Goal: Entertainment & Leisure: Consume media (video, audio)

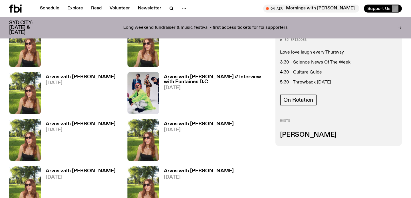
scroll to position [774, 0]
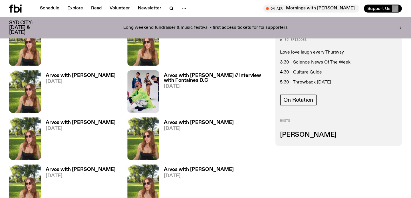
click at [181, 78] on h3 "Arvos with Lizzie Bowles // Interview with Fontaines D.C" at bounding box center [216, 78] width 105 height 10
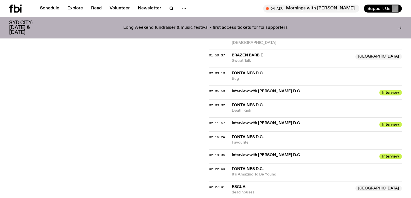
scroll to position [722, 0]
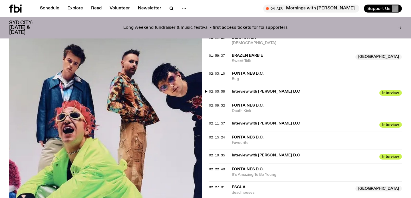
click at [213, 91] on span "02:05:58" at bounding box center [217, 91] width 16 height 5
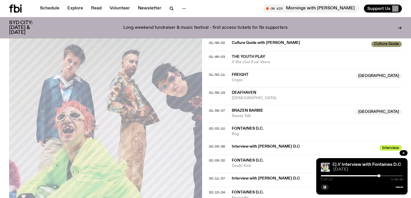
scroll to position [662, 0]
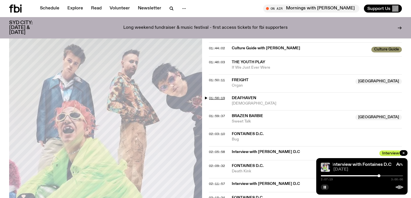
click at [217, 98] on span "01:56:19" at bounding box center [217, 98] width 16 height 5
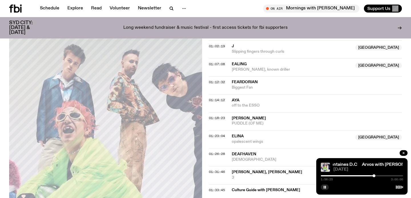
scroll to position [452, 0]
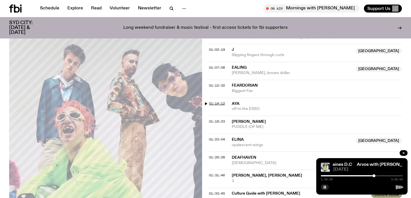
click at [221, 101] on span "01:14:12" at bounding box center [217, 103] width 16 height 5
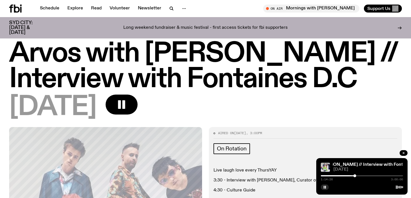
scroll to position [0, 0]
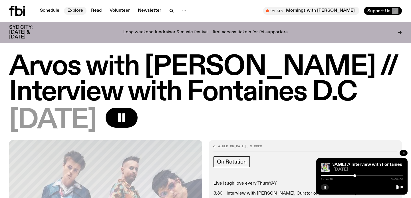
click at [76, 13] on link "Explore" at bounding box center [75, 11] width 23 height 8
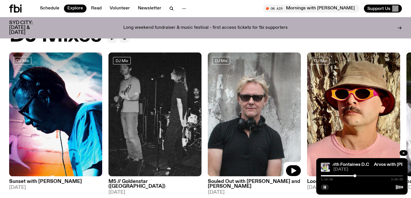
scroll to position [27, 0]
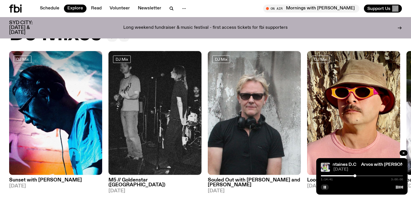
click at [126, 38] on button "button" at bounding box center [124, 38] width 10 height 8
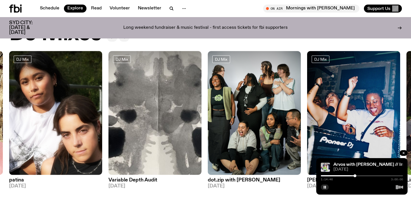
click at [126, 38] on button "button" at bounding box center [124, 38] width 10 height 8
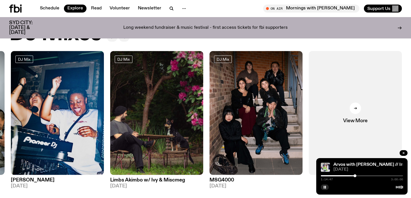
click at [126, 38] on button "button" at bounding box center [124, 38] width 10 height 8
click at [54, 7] on link "Schedule" at bounding box center [49, 9] width 26 height 8
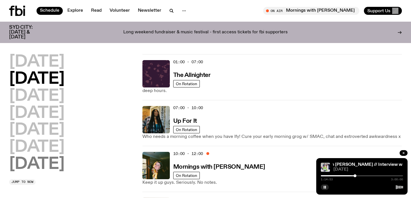
click at [55, 162] on h2 "Sunday" at bounding box center [36, 165] width 55 height 16
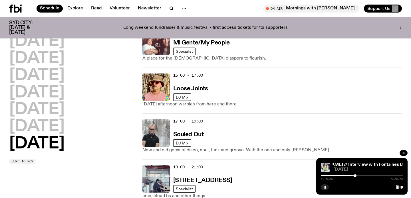
scroll to position [431, 0]
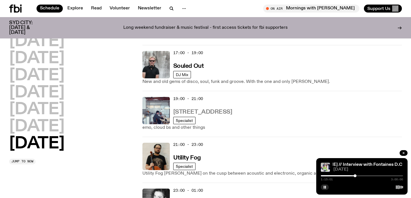
click at [199, 109] on h3 "704 W HIGH ST" at bounding box center [202, 112] width 59 height 6
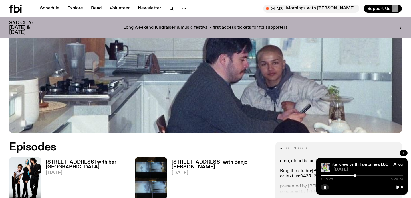
scroll to position [233, 0]
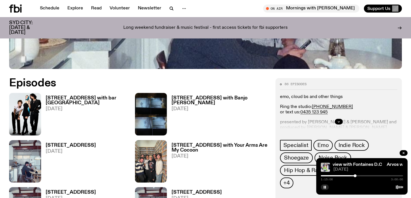
click at [76, 107] on span "24.08.25" at bounding box center [90, 109] width 89 height 5
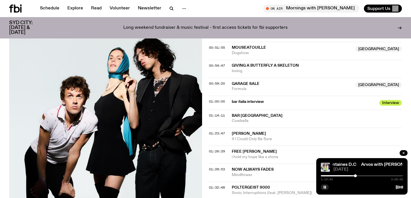
scroll to position [478, 0]
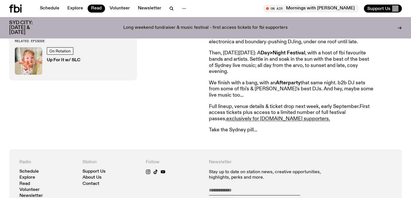
scroll to position [298, 0]
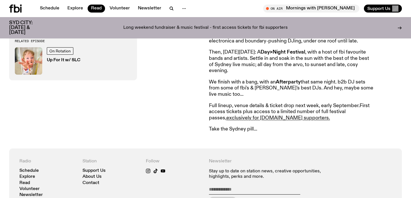
click at [230, 129] on p "Take the Sydney pill..." at bounding box center [291, 129] width 164 height 6
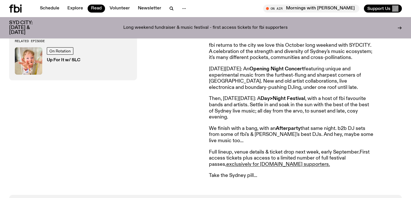
scroll to position [251, 0]
click at [230, 129] on p "We finish with a bang, with an Afterparty that same night. b2b DJ sets from som…" at bounding box center [291, 135] width 164 height 19
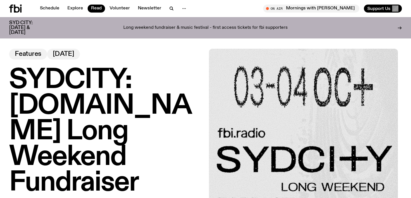
scroll to position [0, 0]
